Goal: Task Accomplishment & Management: Use online tool/utility

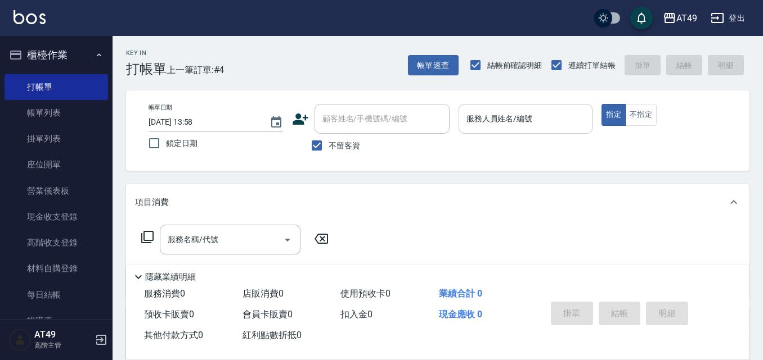
click at [548, 128] on input "服務人員姓名/編號" at bounding box center [525, 119] width 124 height 20
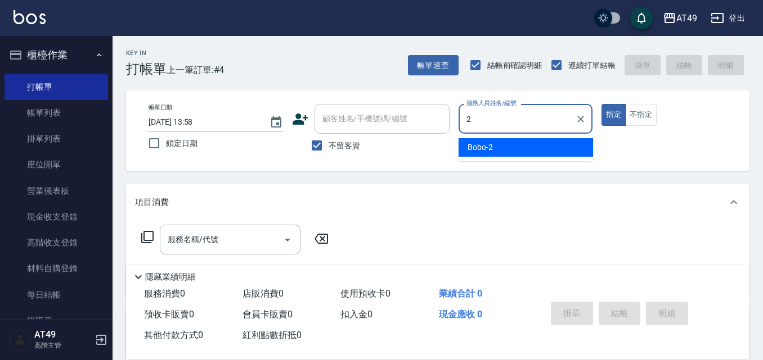
type input "2"
type button "true"
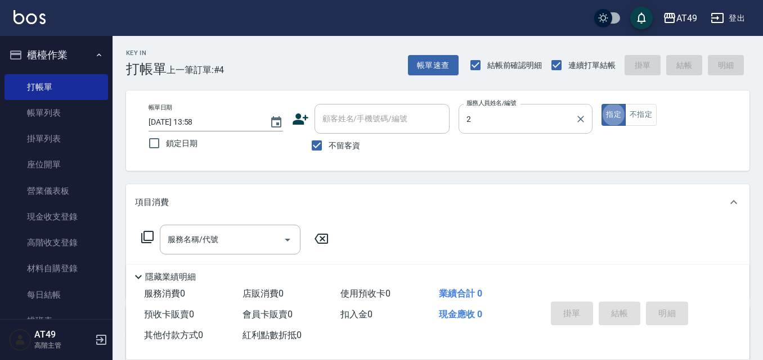
type input "Bobo-2"
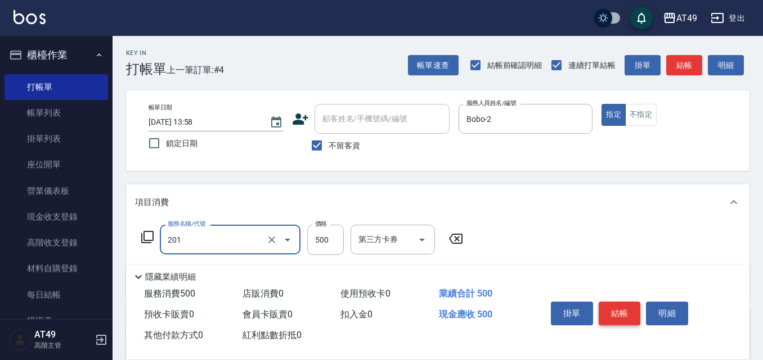
type input "精緻剪髮(201)"
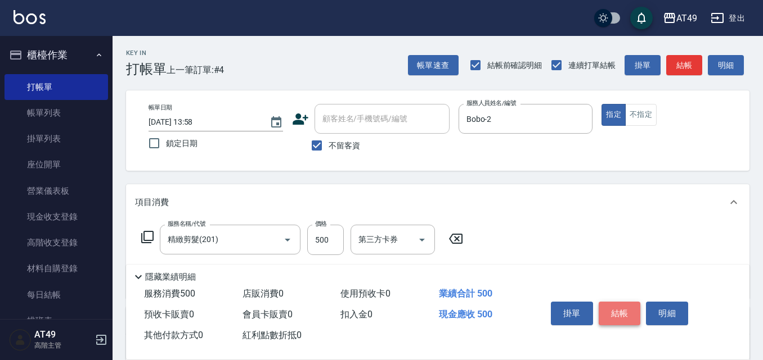
click at [612, 302] on button "結帳" at bounding box center [619, 314] width 42 height 24
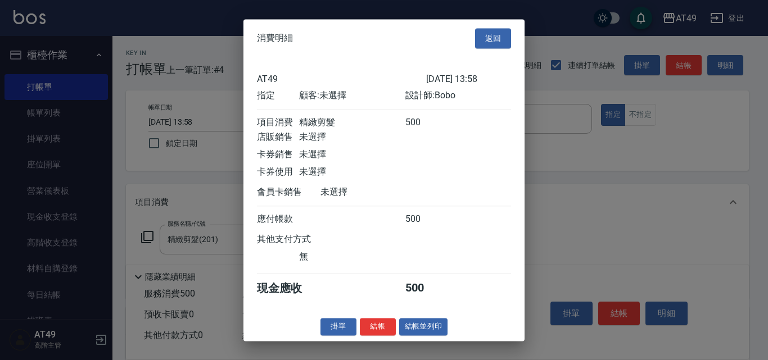
click at [387, 336] on button "結帳" at bounding box center [378, 326] width 36 height 17
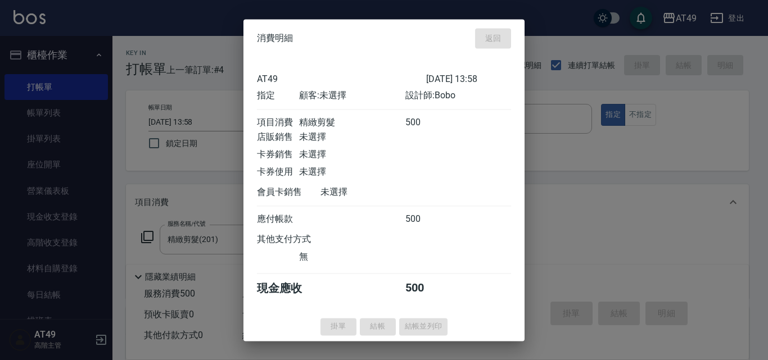
type input "[DATE] 15:06"
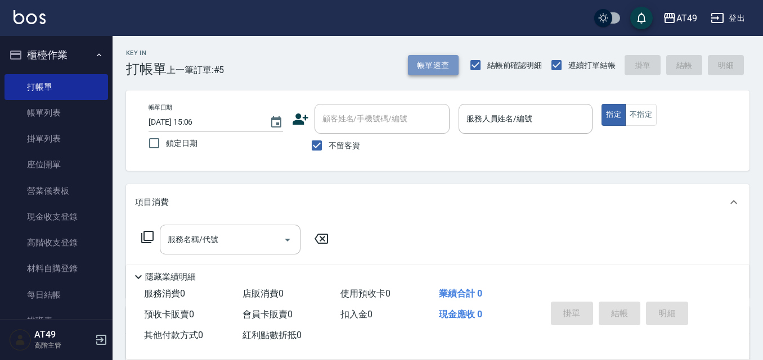
click at [413, 64] on button "帳單速查" at bounding box center [433, 65] width 51 height 21
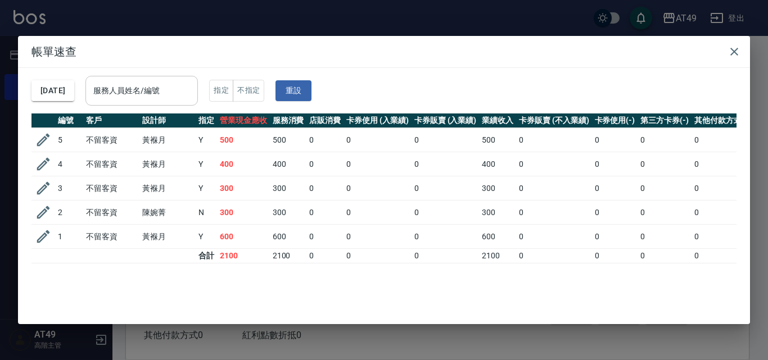
click at [141, 87] on input "服務人員姓名/編號" at bounding box center [142, 91] width 102 height 20
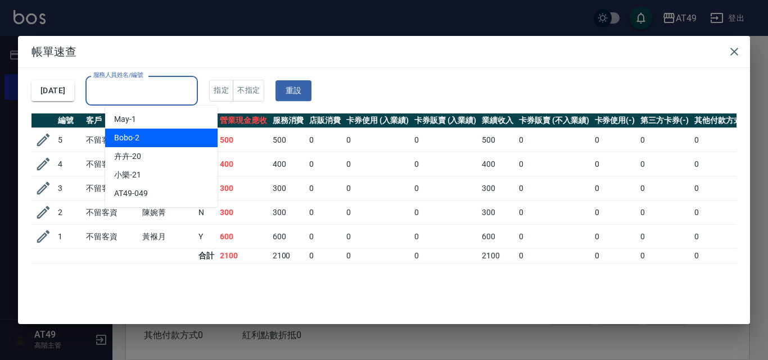
click at [146, 138] on div "Bobo -2" at bounding box center [161, 138] width 112 height 19
type input "Bobo-2"
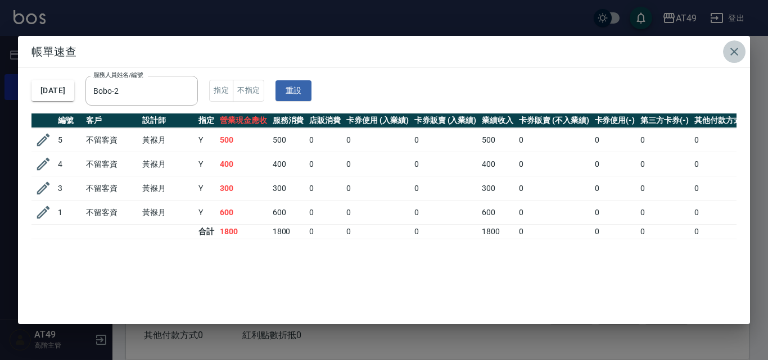
click at [733, 49] on icon "button" at bounding box center [734, 52] width 8 height 8
